Goal: Information Seeking & Learning: Learn about a topic

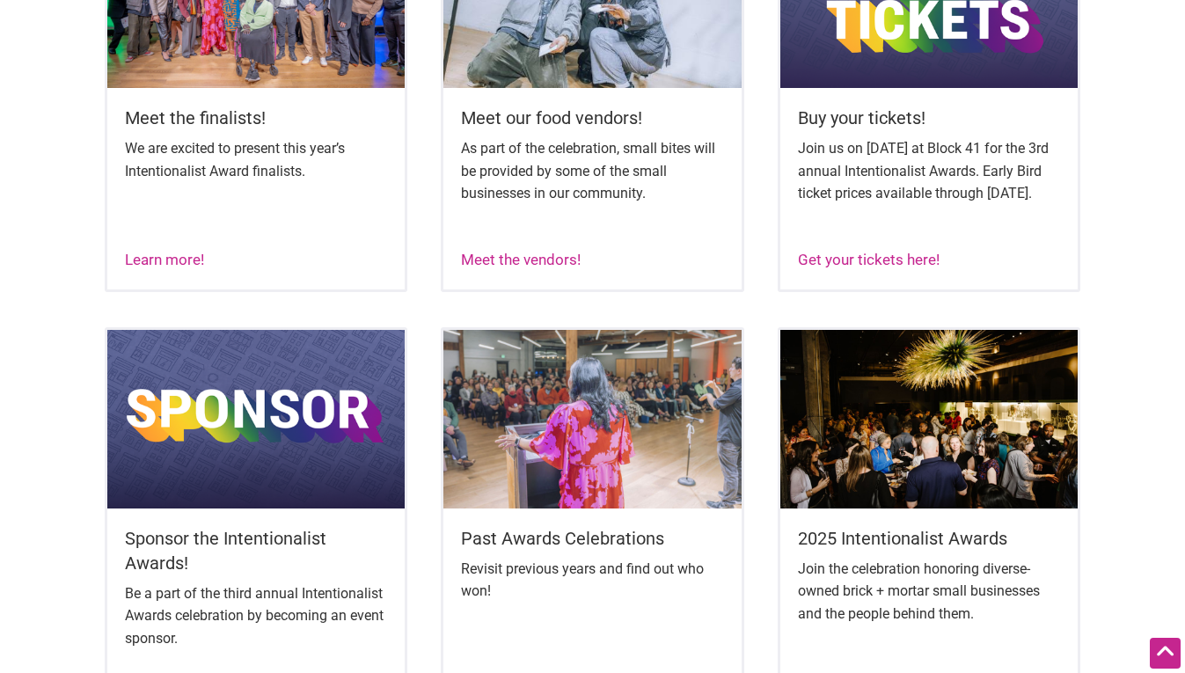
scroll to position [830, 0]
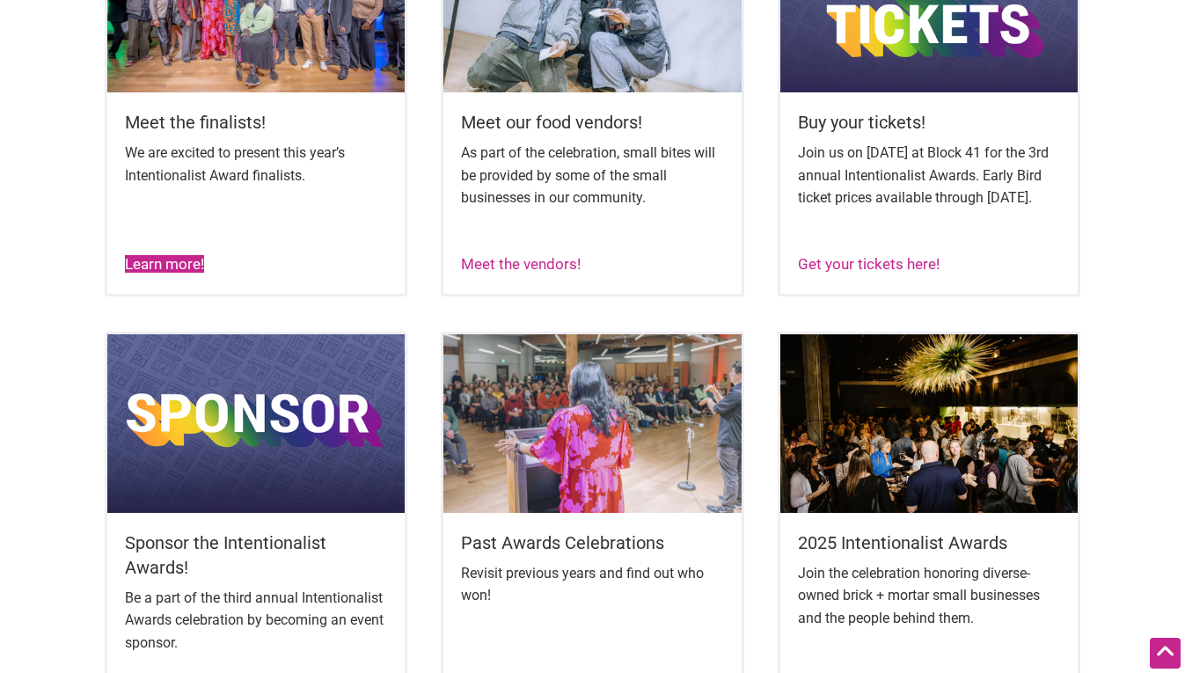
click at [174, 273] on link "Learn more!" at bounding box center [164, 264] width 79 height 18
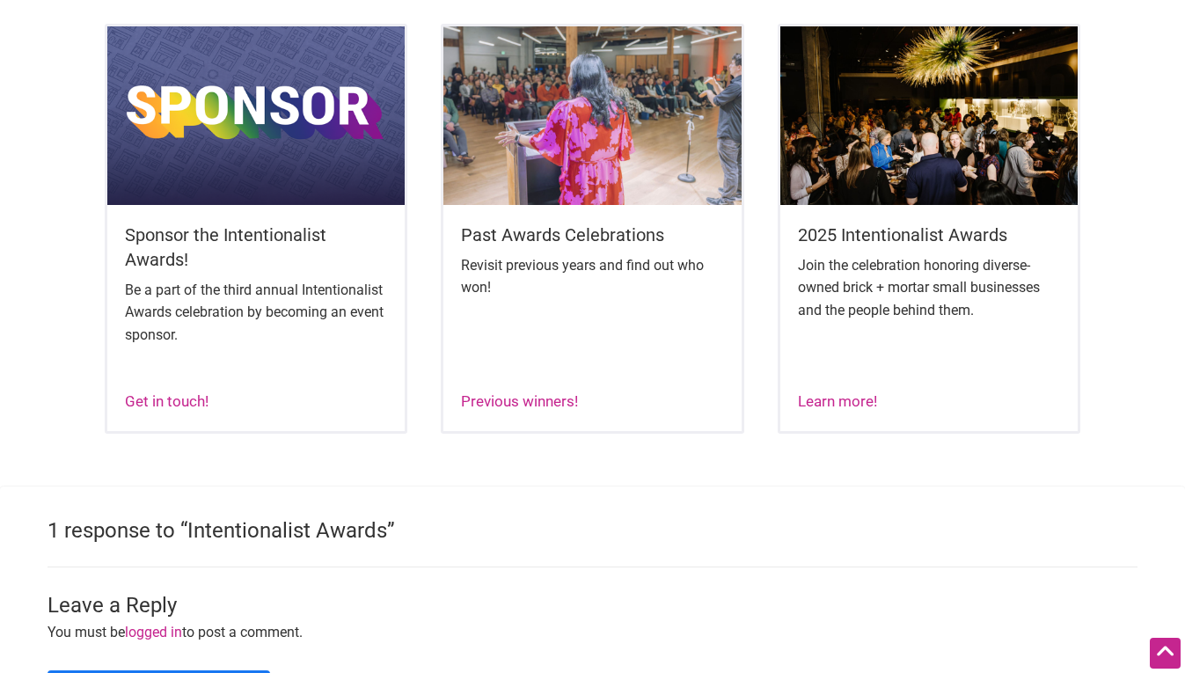
scroll to position [1139, 0]
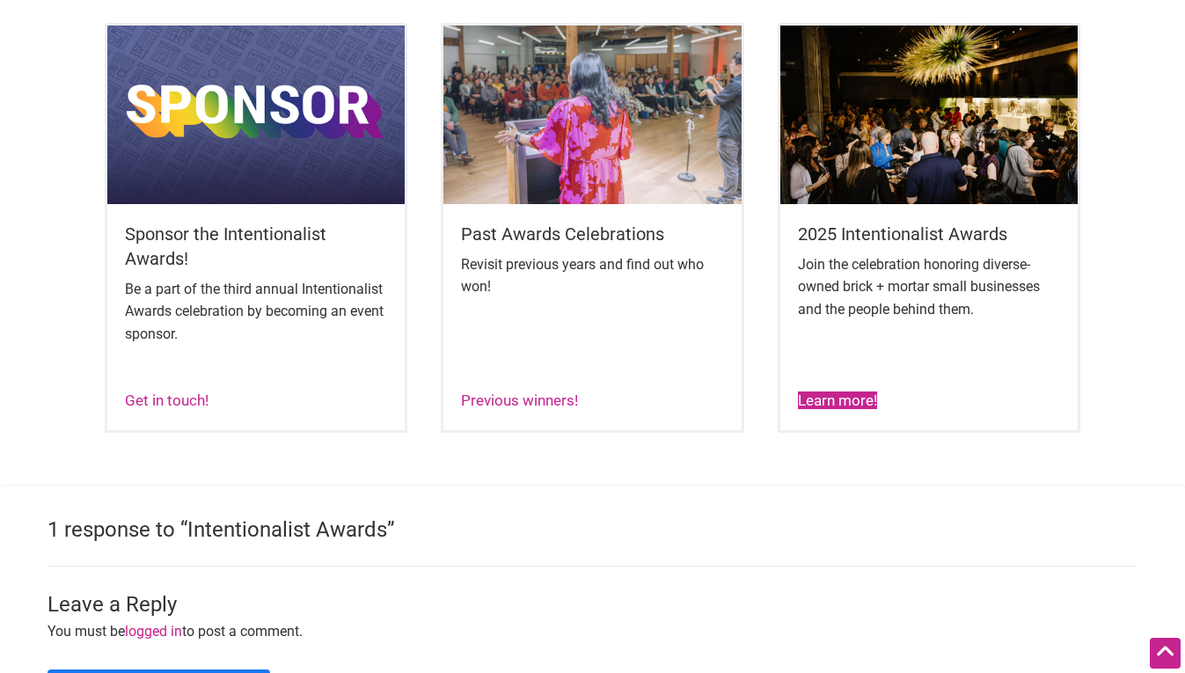
click at [825, 409] on link "Learn more!" at bounding box center [837, 400] width 79 height 18
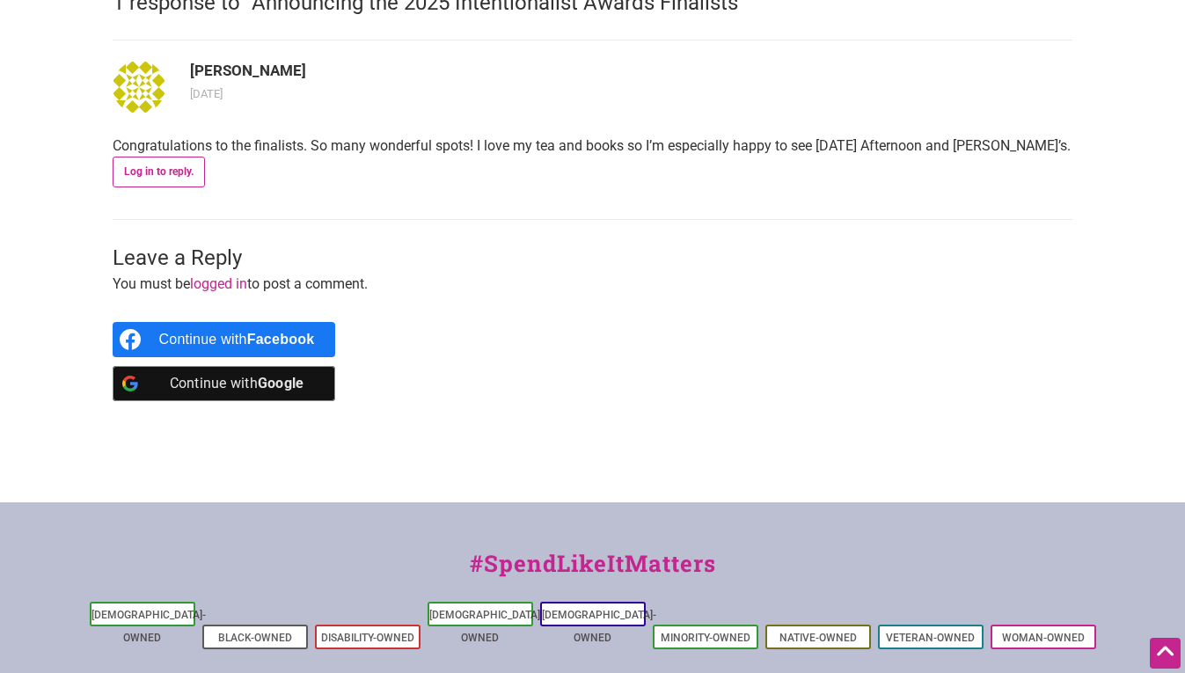
scroll to position [4039, 0]
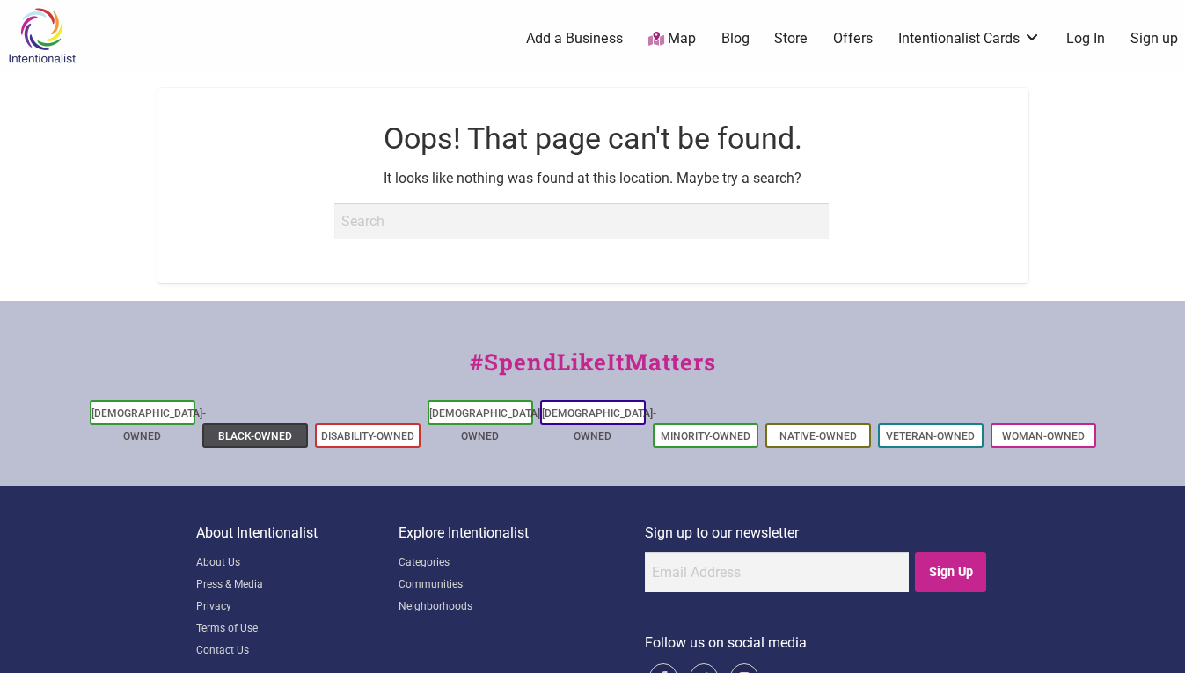
click at [265, 423] on li "Black-Owned" at bounding box center [255, 435] width 106 height 25
click at [266, 430] on link "Black-Owned" at bounding box center [255, 436] width 74 height 12
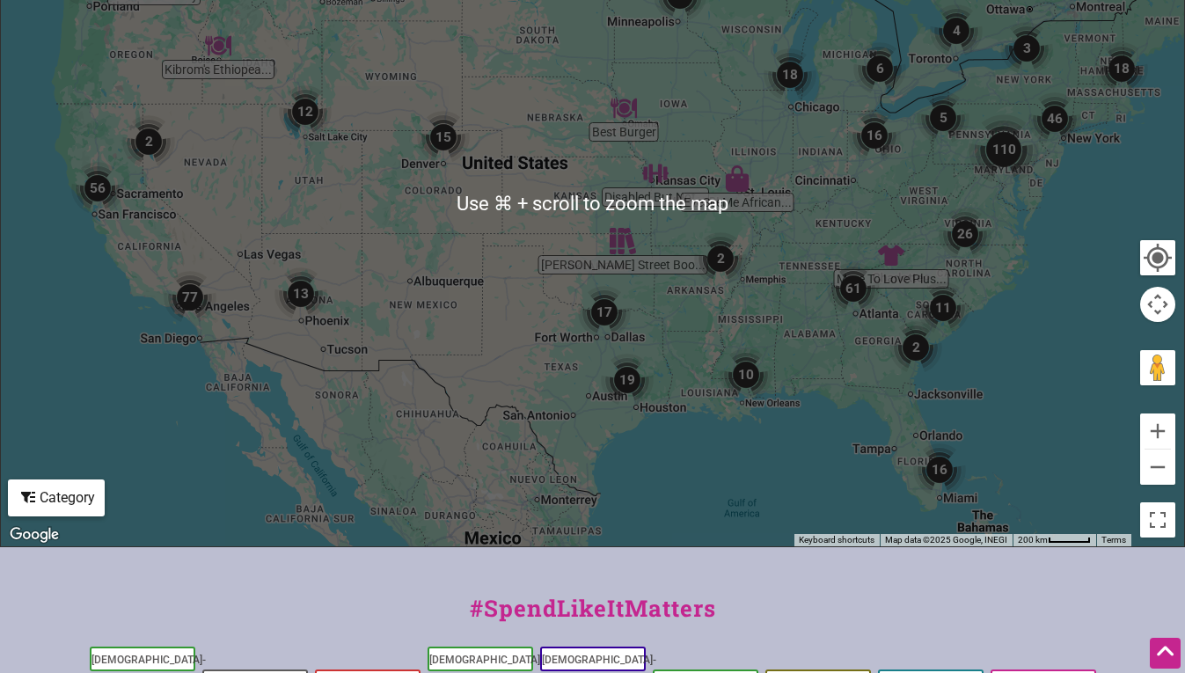
scroll to position [611, 0]
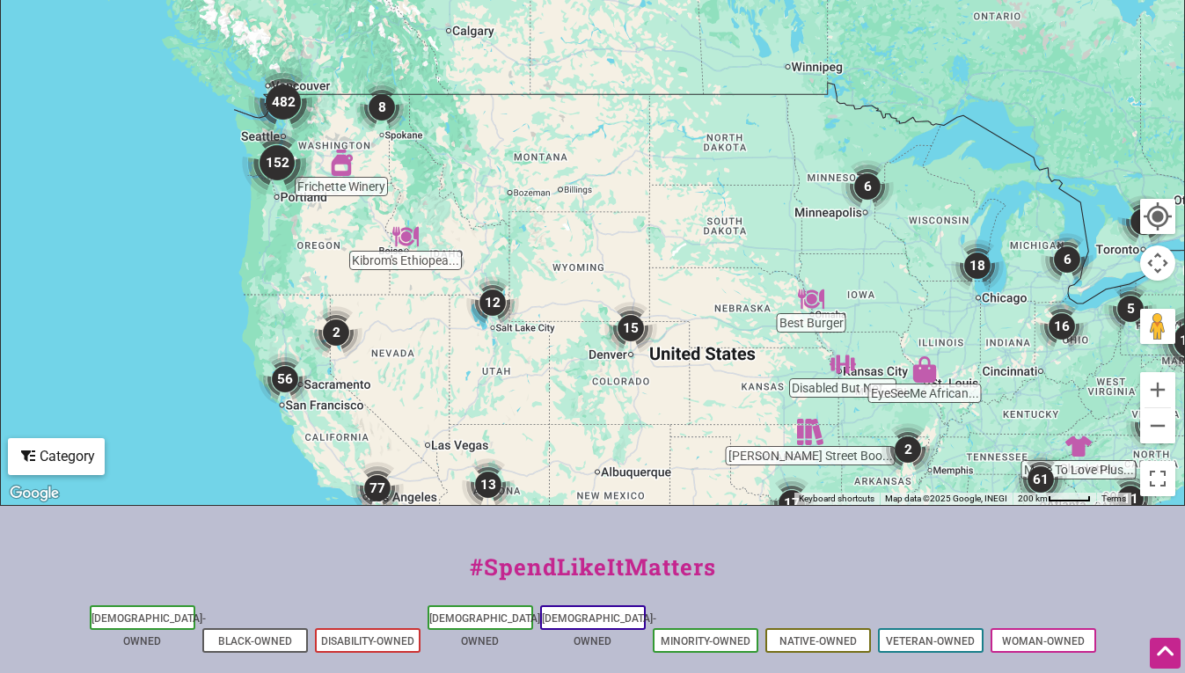
drag, startPoint x: 255, startPoint y: 291, endPoint x: 443, endPoint y: 523, distance: 298.3
click at [444, 525] on div "Intentionalist Spend like it matters 0 Add a Business Map Blog Store Offers Int…" at bounding box center [592, 168] width 1185 height 1558
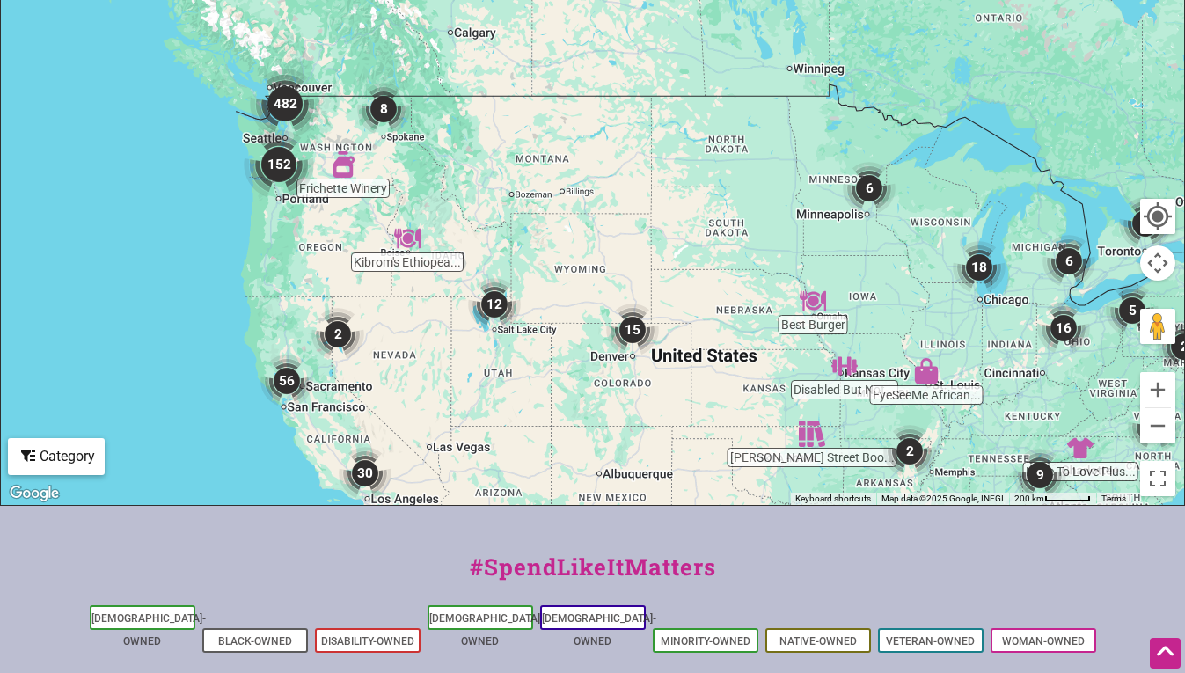
click at [274, 184] on img "152" at bounding box center [279, 164] width 70 height 70
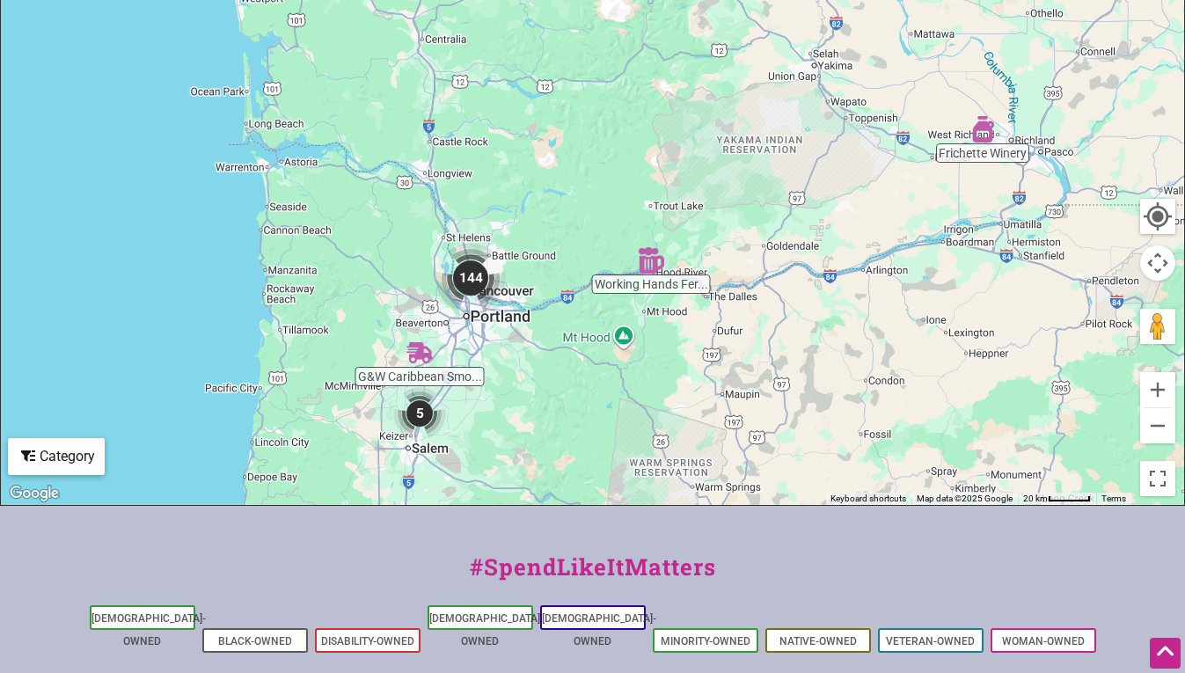
drag, startPoint x: 391, startPoint y: 109, endPoint x: 320, endPoint y: 398, distance: 297.2
click at [320, 406] on div "To navigate, press the arrow keys." at bounding box center [592, 163] width 1183 height 684
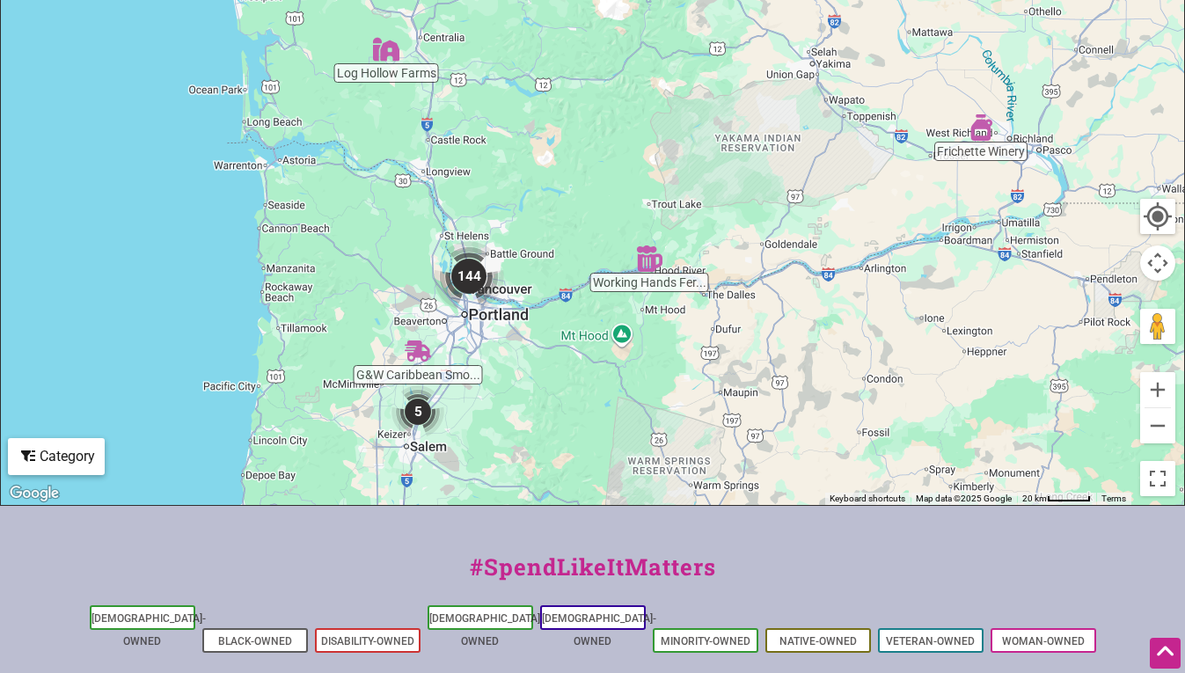
click at [472, 295] on img "144" at bounding box center [469, 276] width 70 height 70
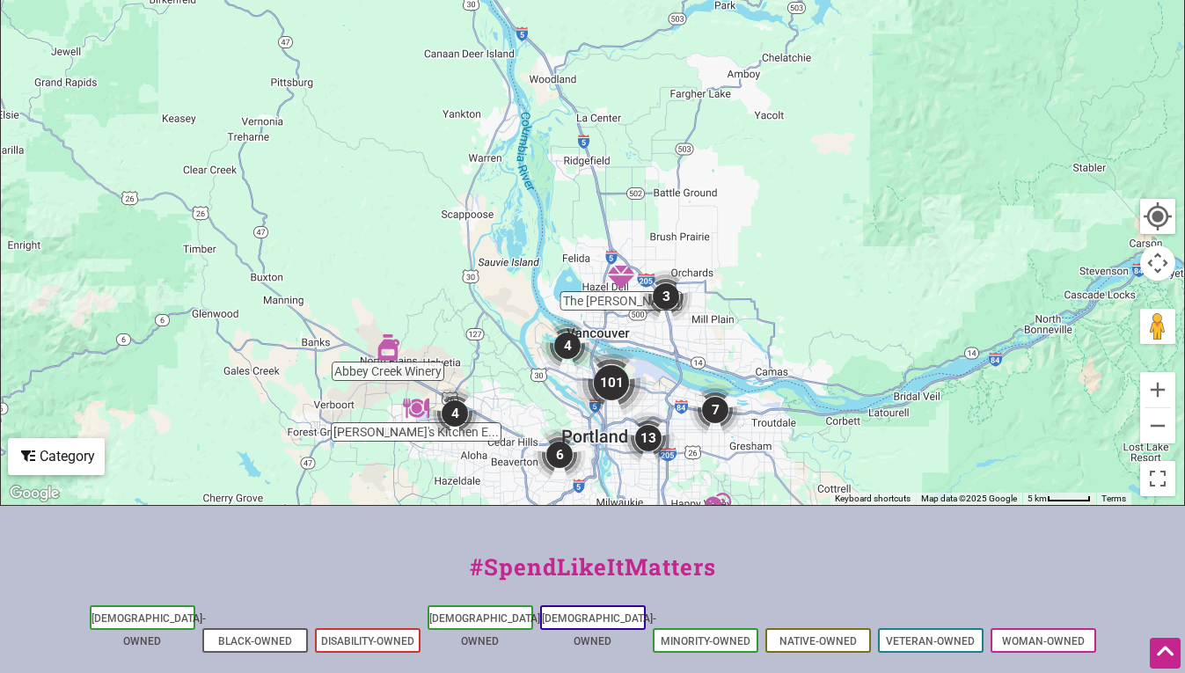
drag, startPoint x: 576, startPoint y: 151, endPoint x: 494, endPoint y: 723, distance: 577.6
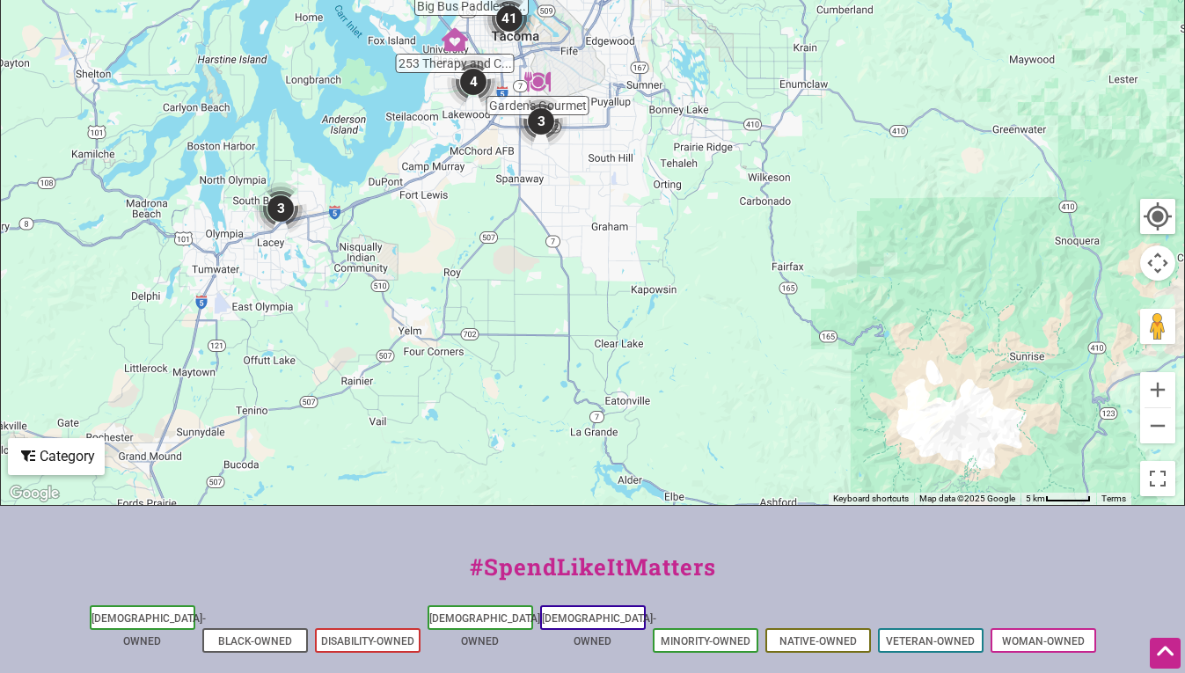
drag, startPoint x: 552, startPoint y: 306, endPoint x: 695, endPoint y: 486, distance: 230.4
click at [691, 484] on div "To navigate, press the arrow keys." at bounding box center [592, 163] width 1183 height 684
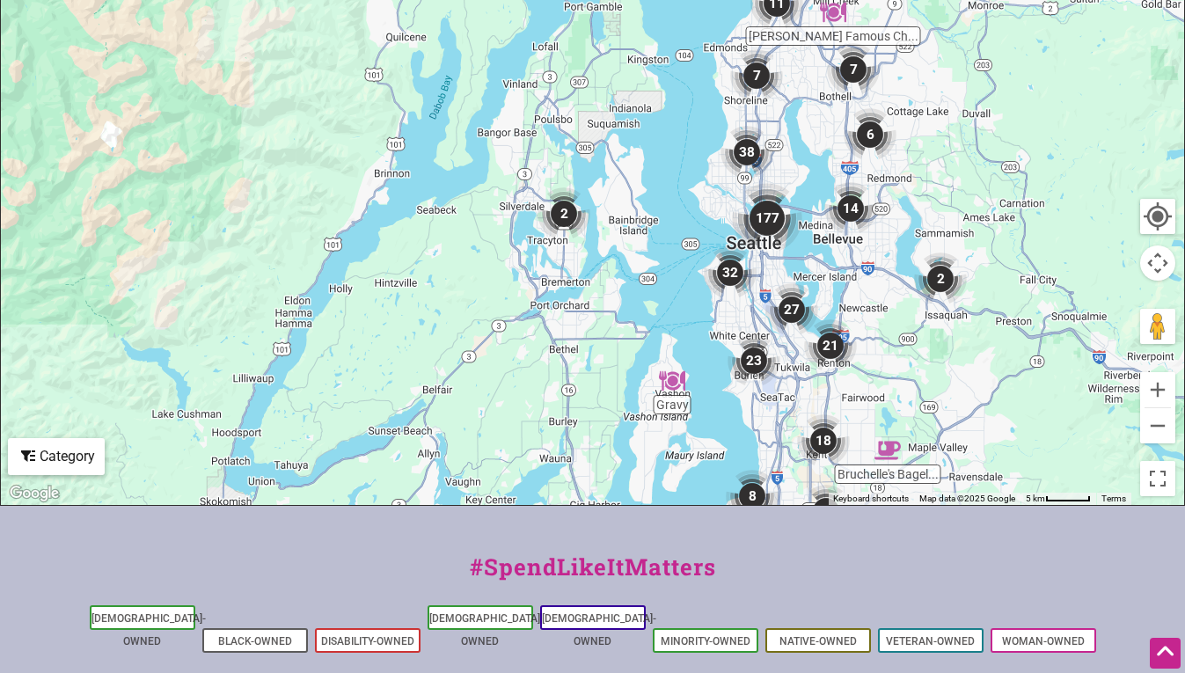
drag, startPoint x: 786, startPoint y: 359, endPoint x: 523, endPoint y: 462, distance: 281.6
click at [524, 464] on div "To navigate, press the arrow keys." at bounding box center [592, 163] width 1183 height 684
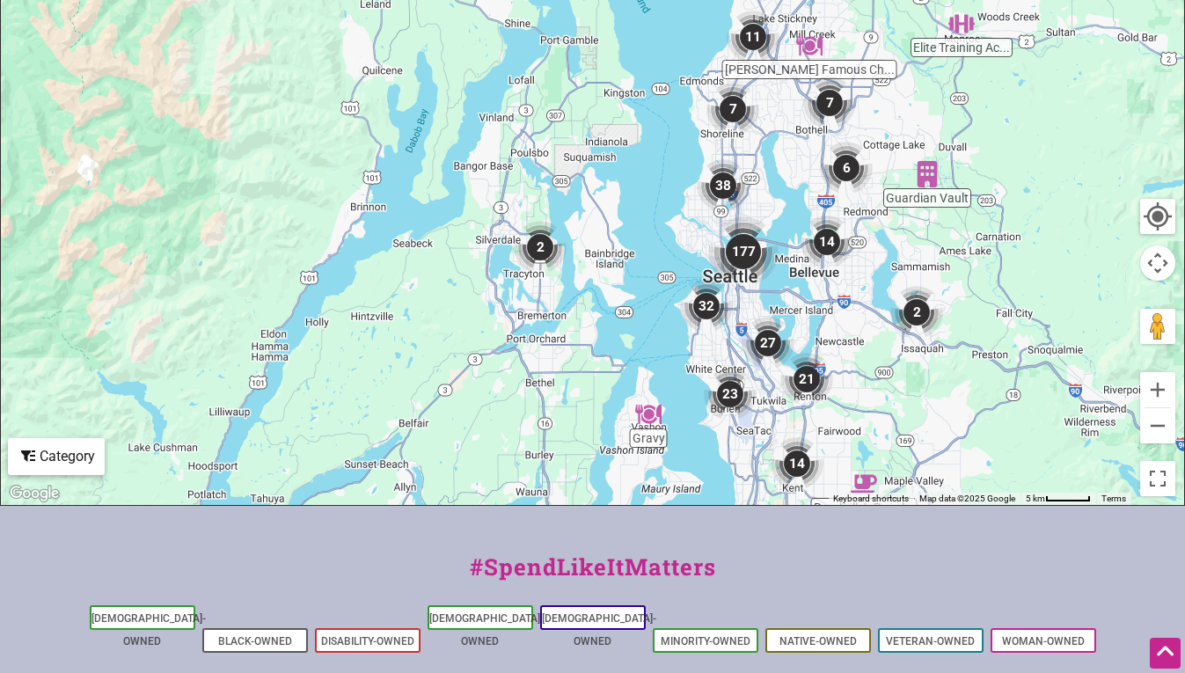
click at [534, 253] on img "2" at bounding box center [540, 247] width 53 height 53
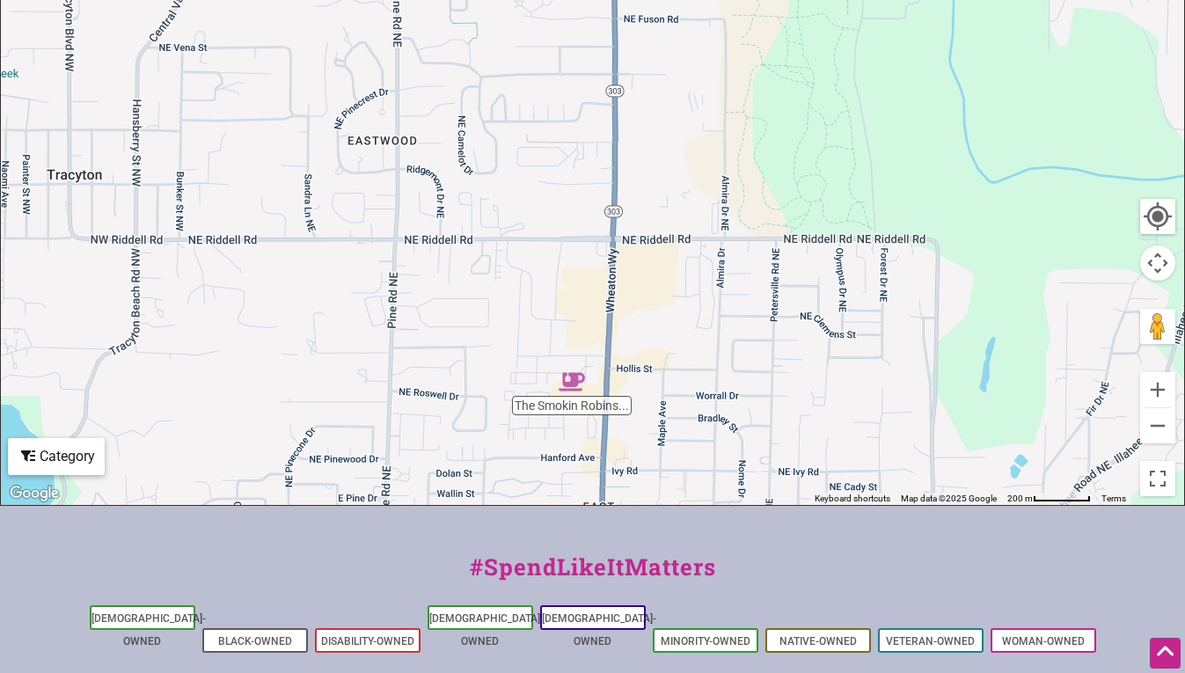
scroll to position [625, 0]
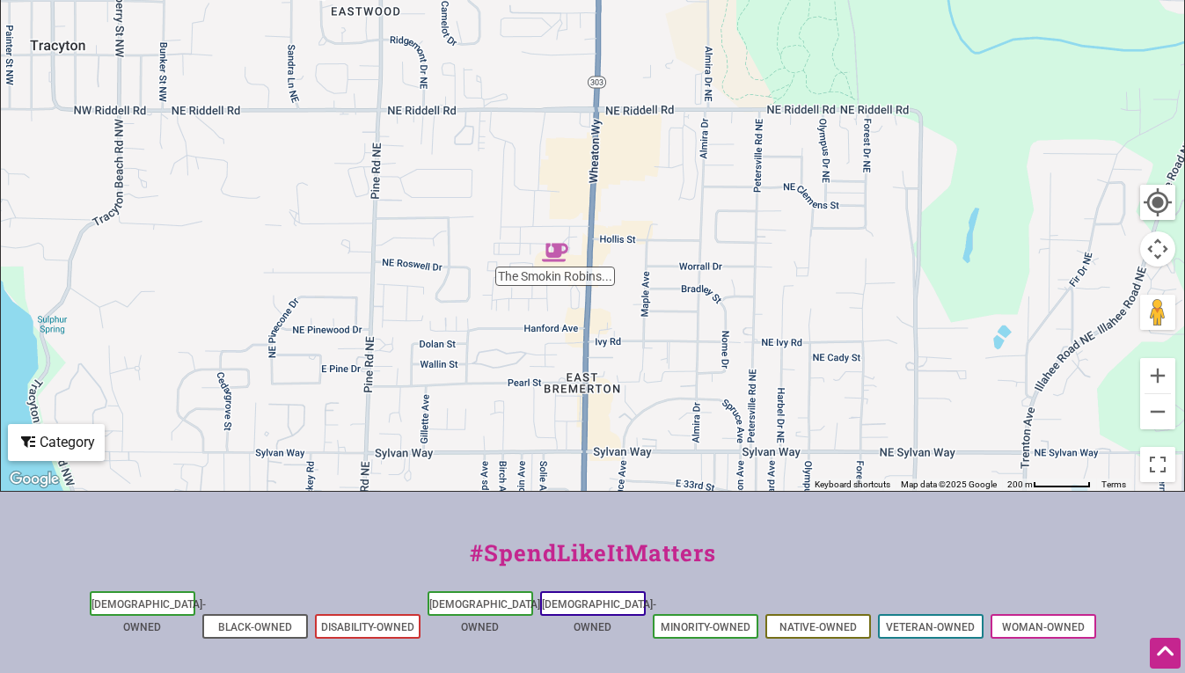
drag, startPoint x: 726, startPoint y: 382, endPoint x: 690, endPoint y: 133, distance: 251.6
click at [690, 133] on div "To navigate, press the arrow keys." at bounding box center [592, 148] width 1183 height 684
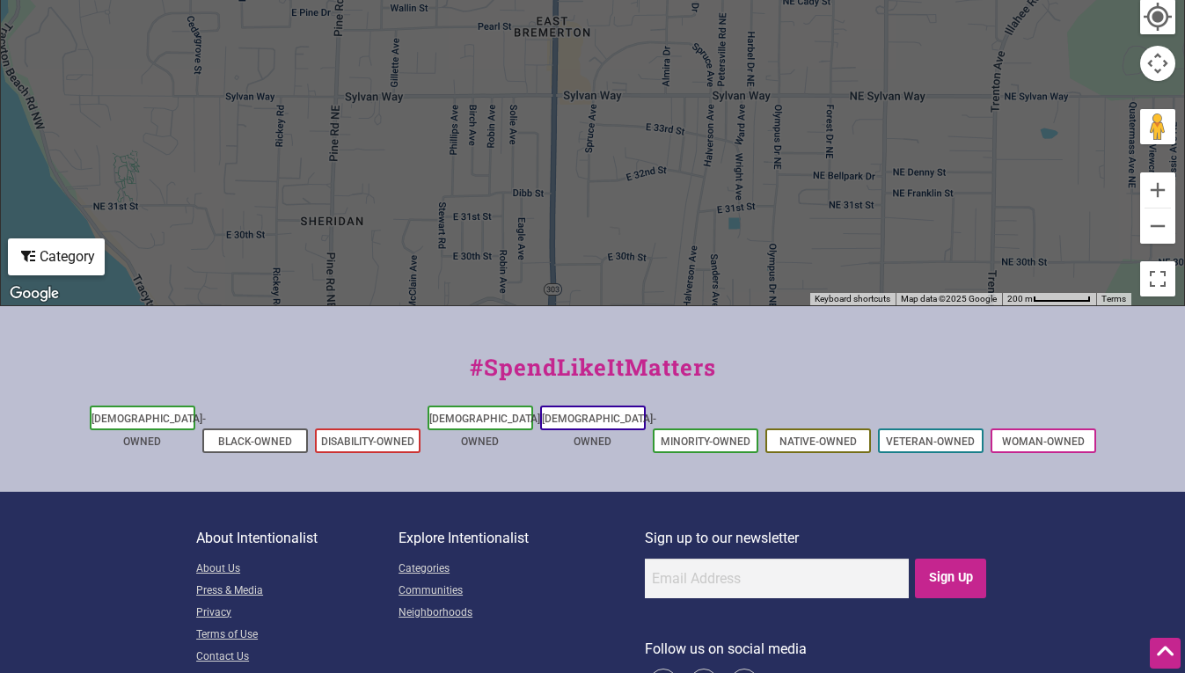
scroll to position [863, 0]
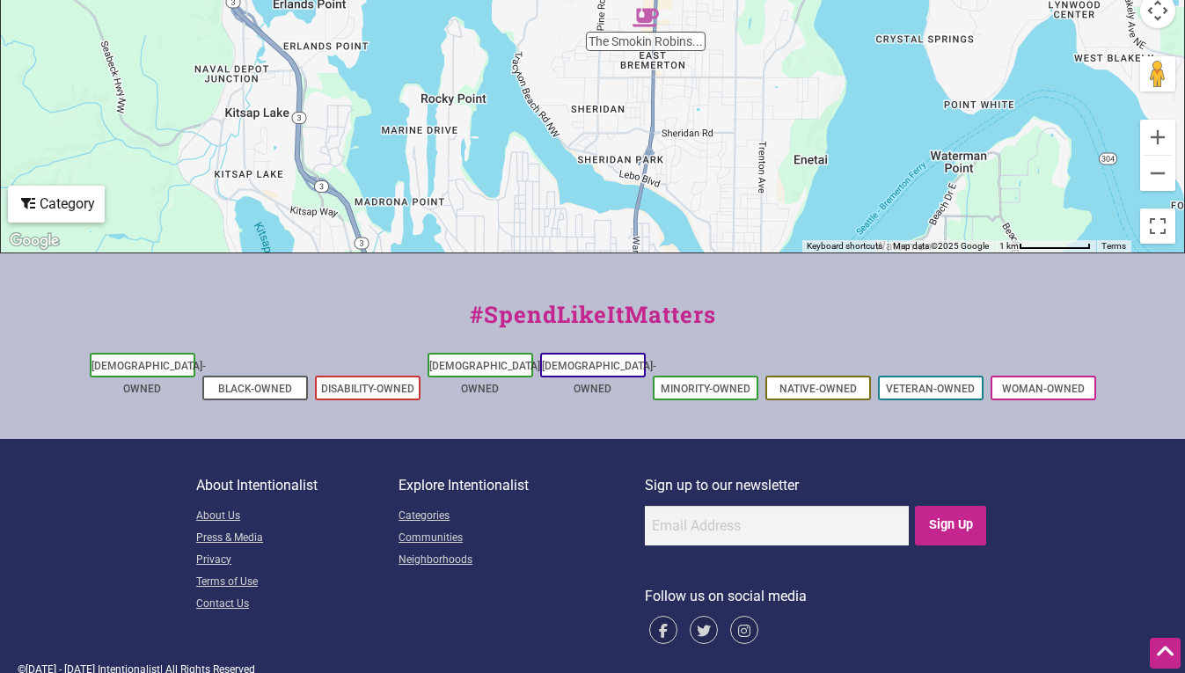
drag, startPoint x: 686, startPoint y: 130, endPoint x: 686, endPoint y: 81, distance: 49.3
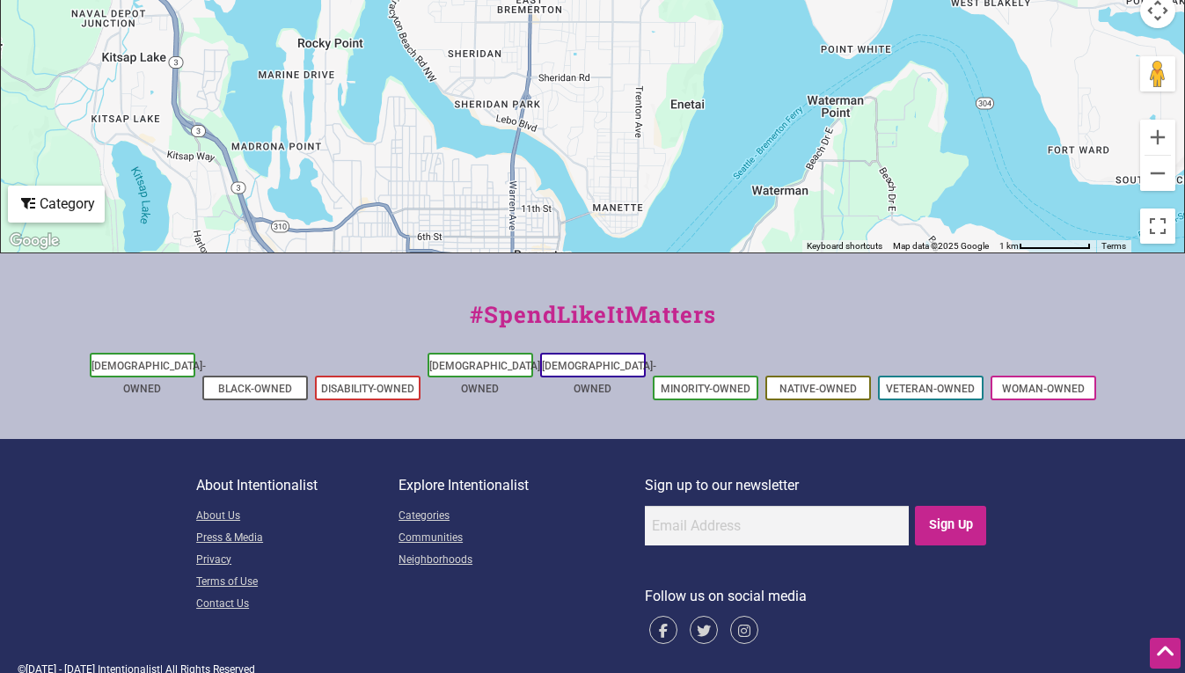
drag, startPoint x: 696, startPoint y: 106, endPoint x: 571, endPoint y: 51, distance: 136.7
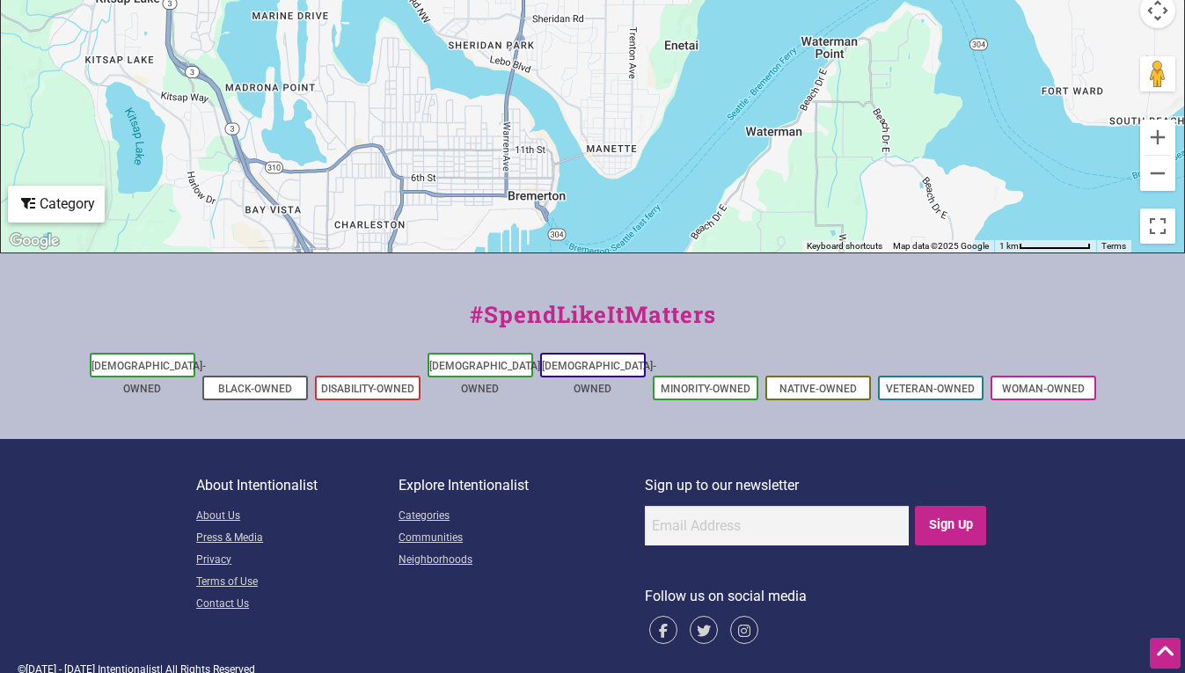
drag, startPoint x: 640, startPoint y: 169, endPoint x: 637, endPoint y: 121, distance: 47.6
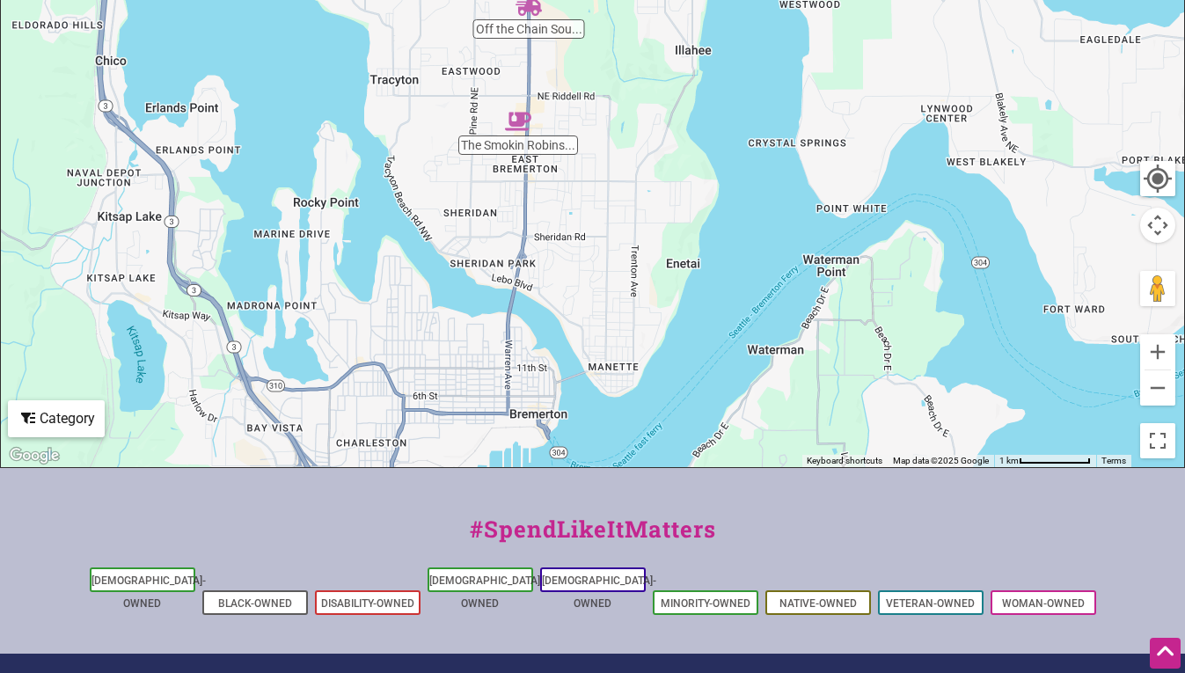
scroll to position [638, 0]
